Goal: Check status: Check status

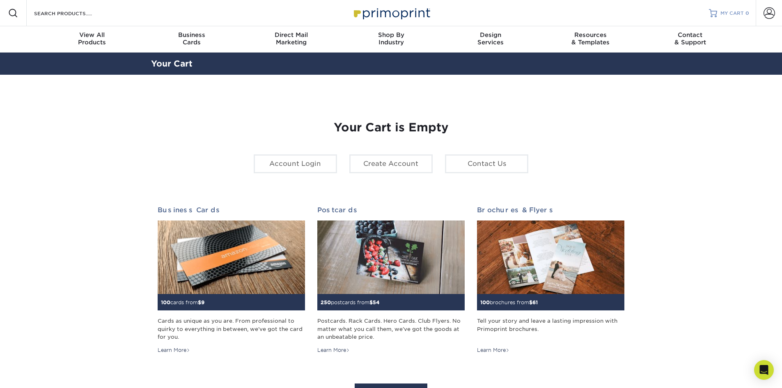
click at [728, 13] on span "MY CART" at bounding box center [731, 13] width 23 height 7
type input "[PERSON_NAME][EMAIL_ADDRESS][DOMAIN_NAME]"
click at [770, 13] on span at bounding box center [769, 12] width 11 height 11
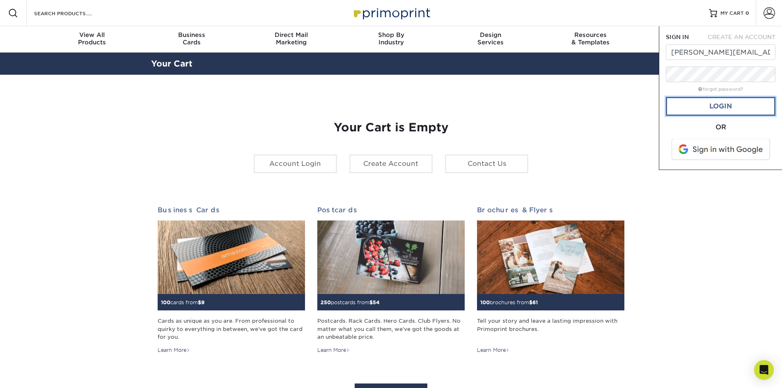
click at [728, 106] on link "Login" at bounding box center [721, 106] width 110 height 19
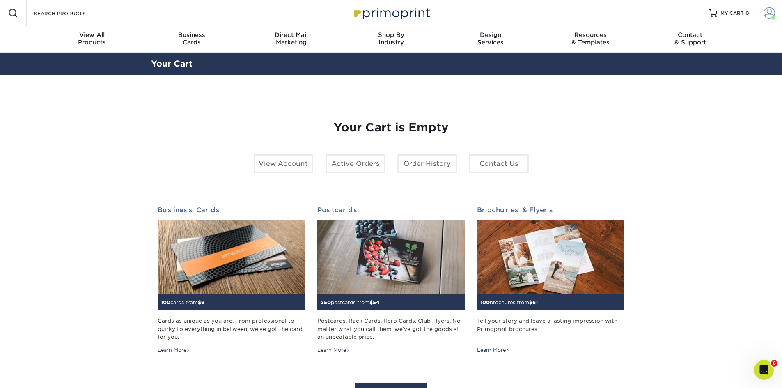
click at [770, 11] on span at bounding box center [769, 12] width 11 height 11
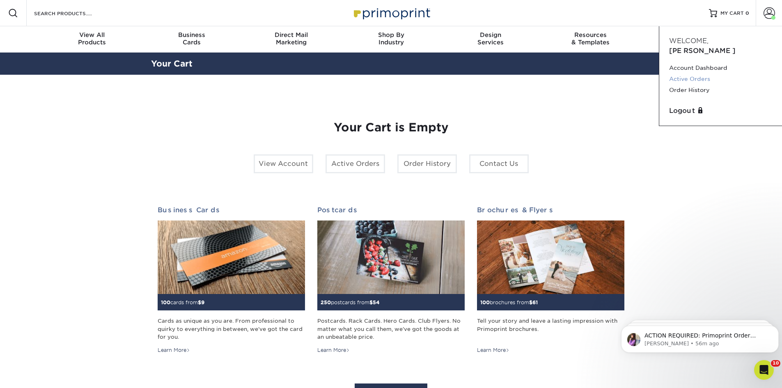
click at [691, 73] on link "Active Orders" at bounding box center [720, 78] width 103 height 11
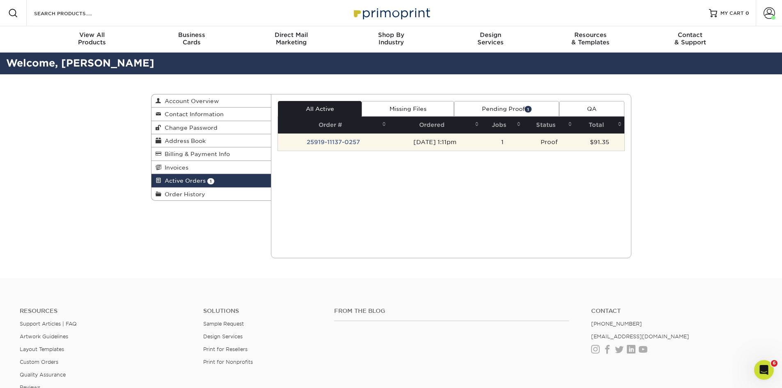
click at [341, 142] on td "25919-11137-0257" at bounding box center [333, 141] width 111 height 17
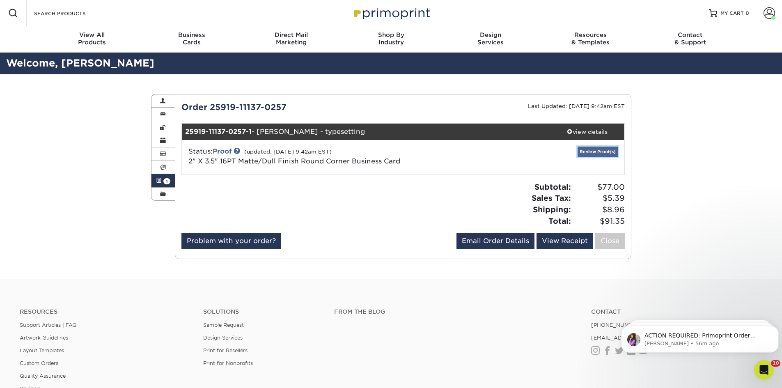
click at [593, 152] on link "Review Proof(s)" at bounding box center [598, 152] width 40 height 10
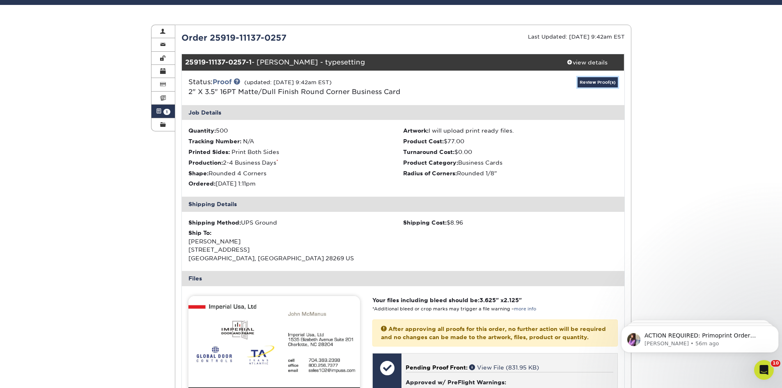
scroll to position [246, 0]
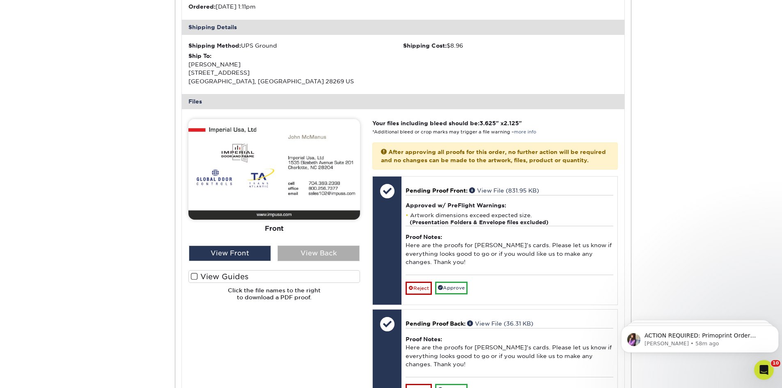
click at [311, 252] on div "View Back" at bounding box center [318, 253] width 82 height 16
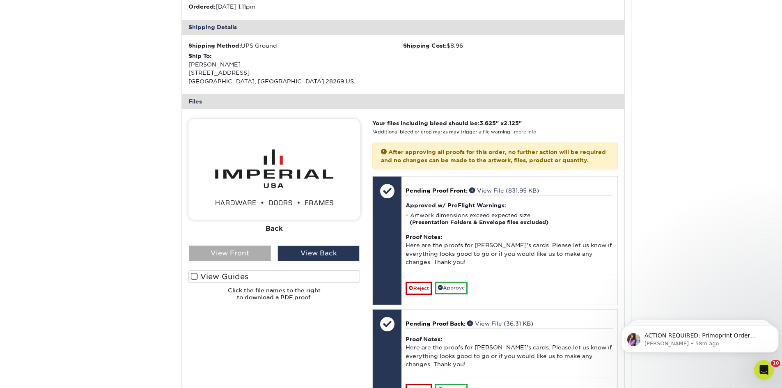
click at [250, 252] on div "View Front" at bounding box center [230, 253] width 82 height 16
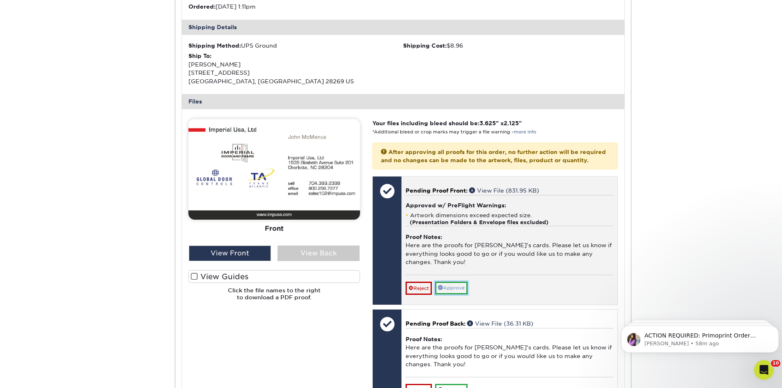
click at [463, 294] on link "Approve" at bounding box center [451, 288] width 32 height 13
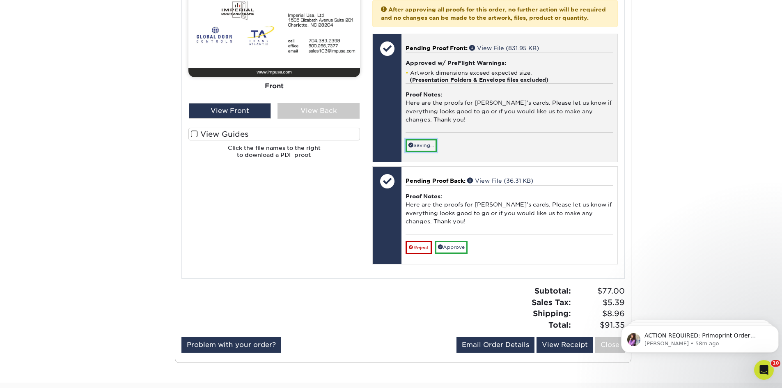
scroll to position [410, 0]
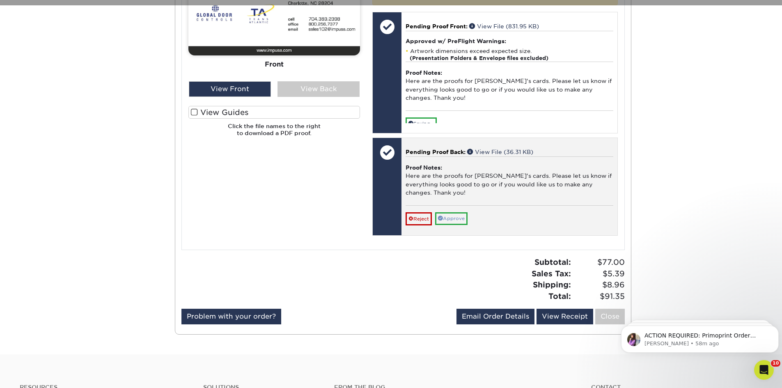
click at [463, 235] on div "Pending Proof Back: View File (36.31 KB) Proof Notes: Here are the proofs for […" at bounding box center [509, 186] width 216 height 97
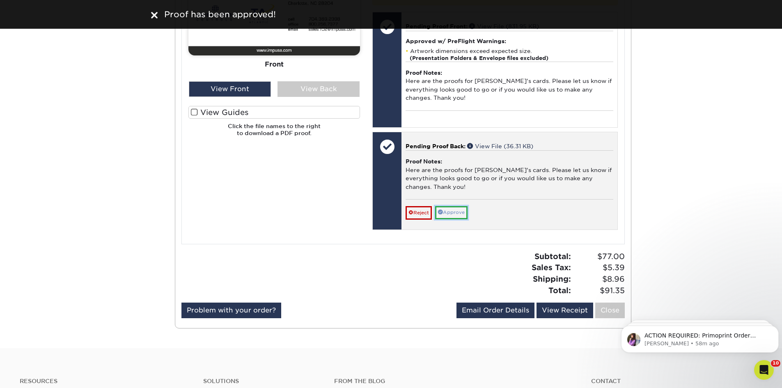
click at [463, 219] on link "Approve" at bounding box center [451, 212] width 32 height 13
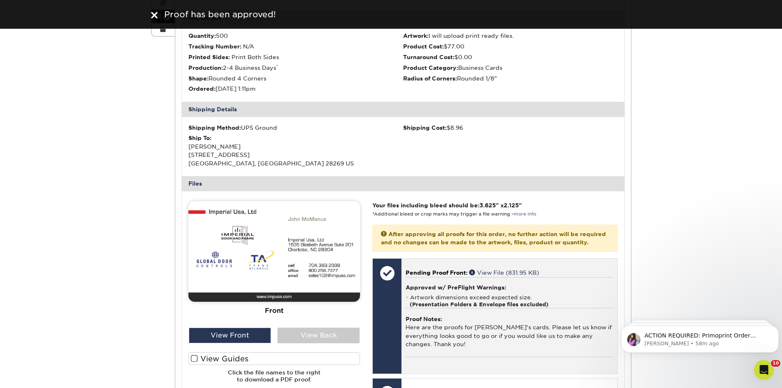
scroll to position [0, 0]
